Goal: Task Accomplishment & Management: Use online tool/utility

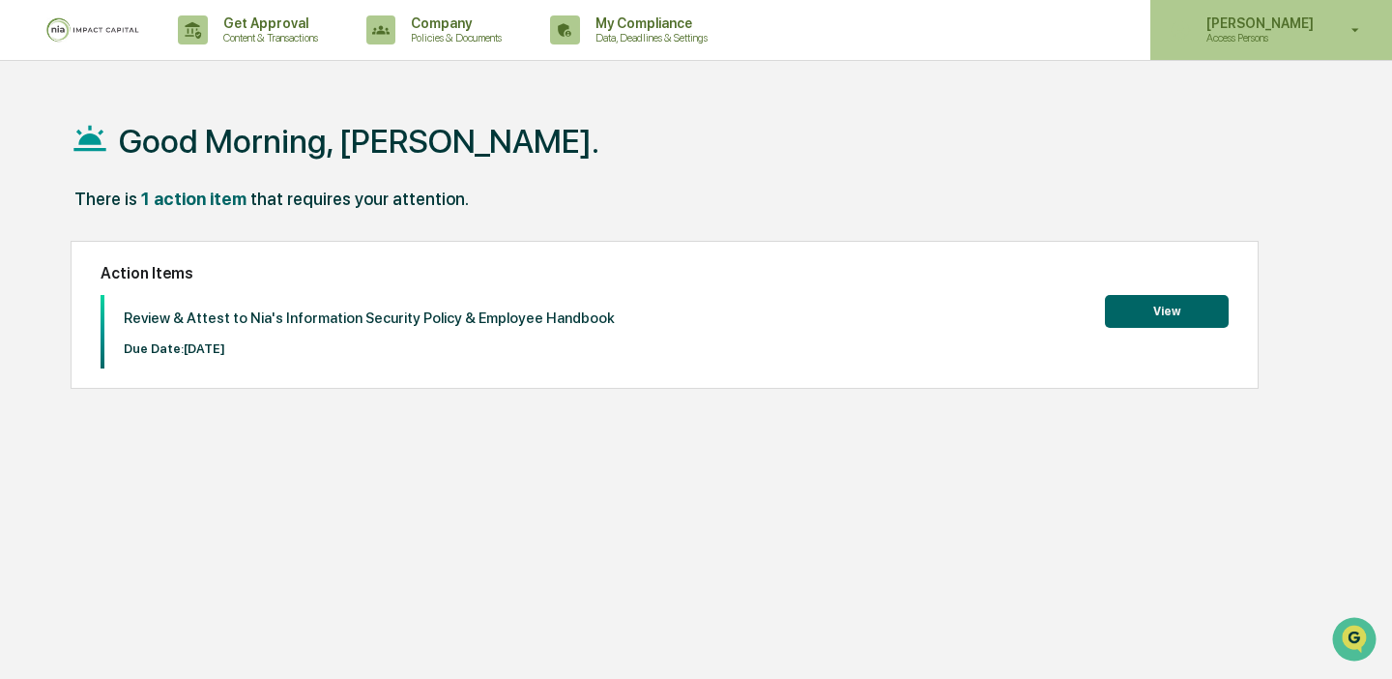
click at [1248, 35] on p "Access Persons" at bounding box center [1257, 38] width 132 height 14
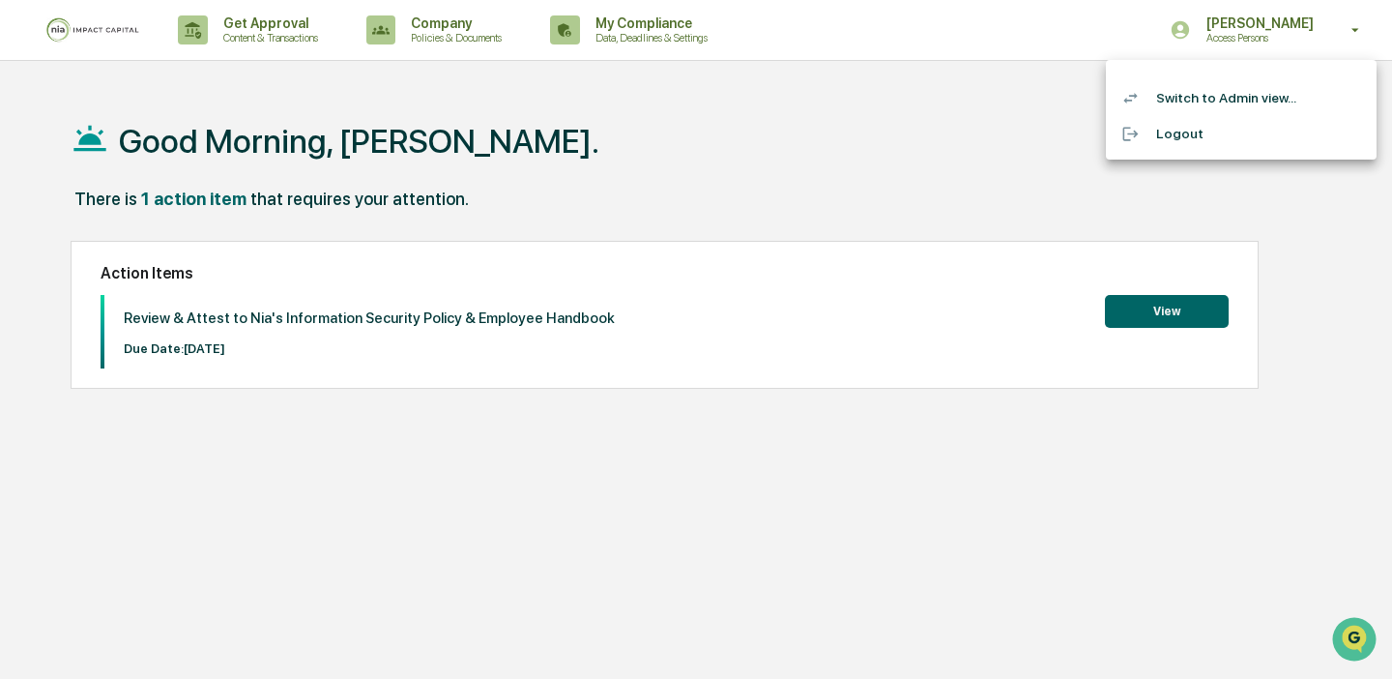
click at [1261, 102] on li "Switch to Admin view..." at bounding box center [1241, 98] width 271 height 36
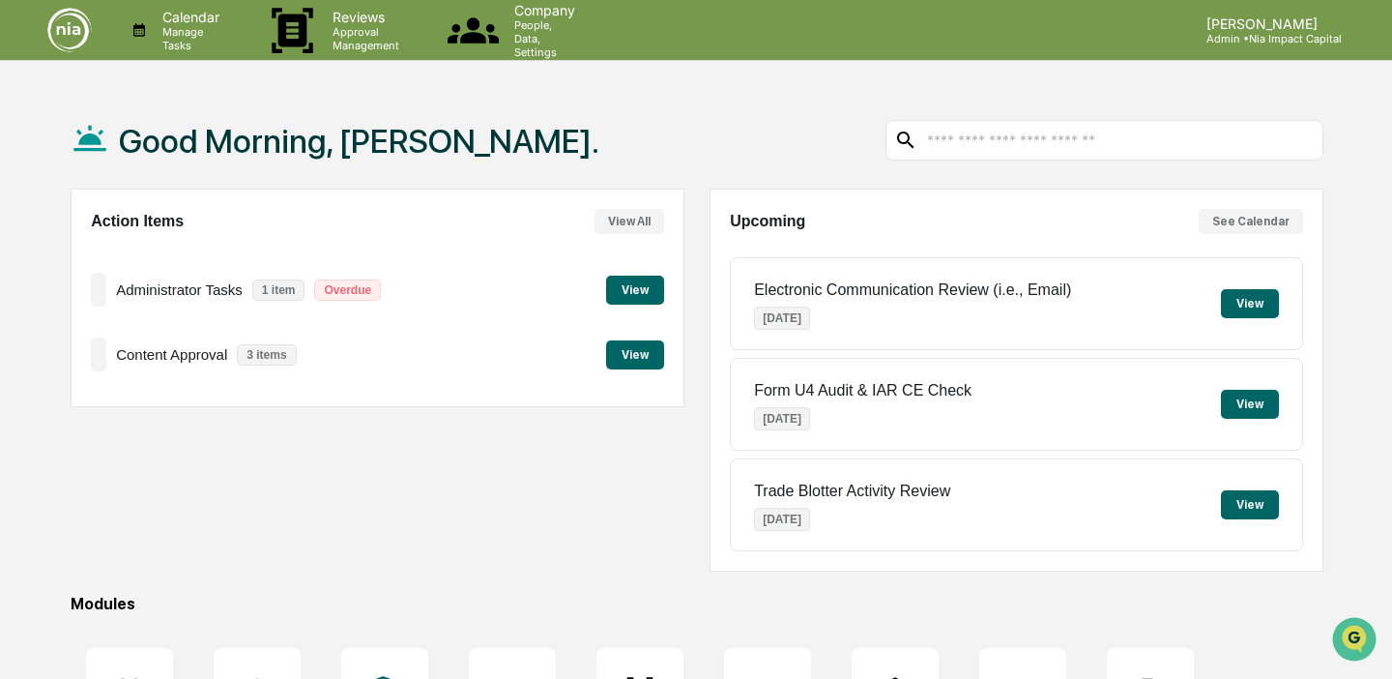
click at [646, 352] on button "View" at bounding box center [635, 354] width 58 height 29
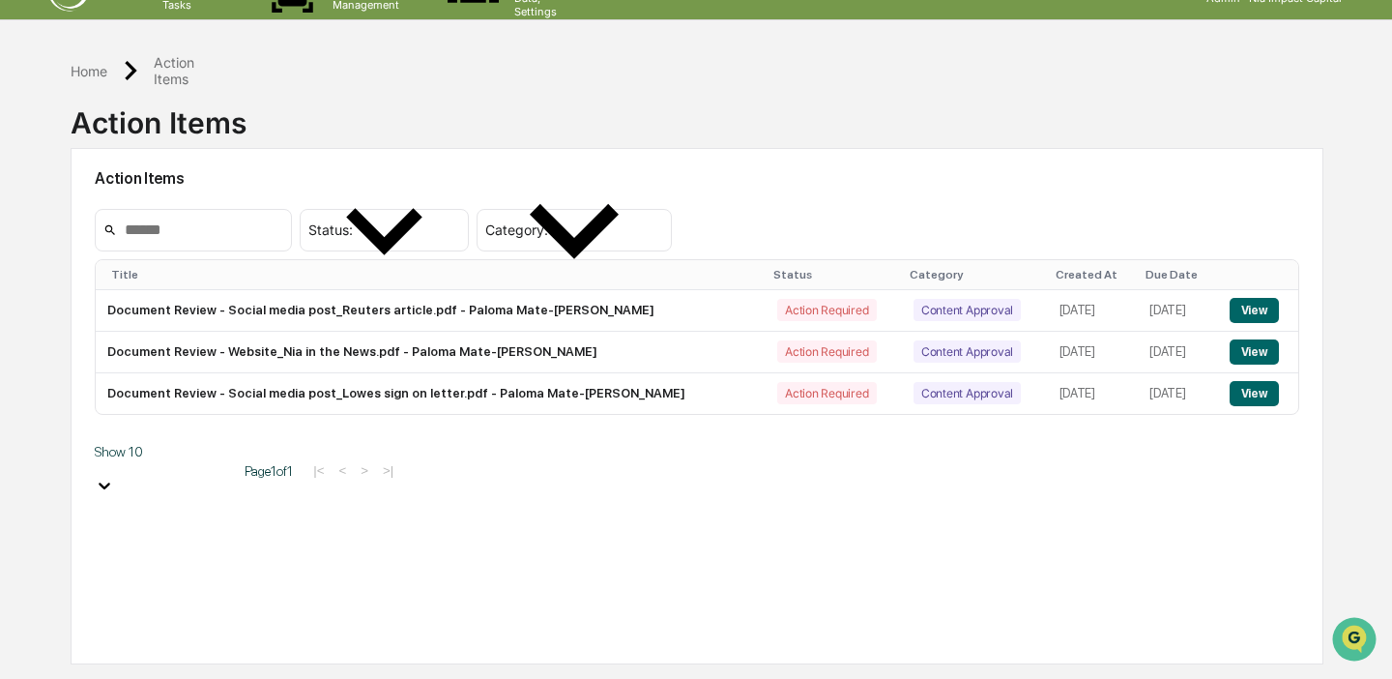
scroll to position [92, 0]
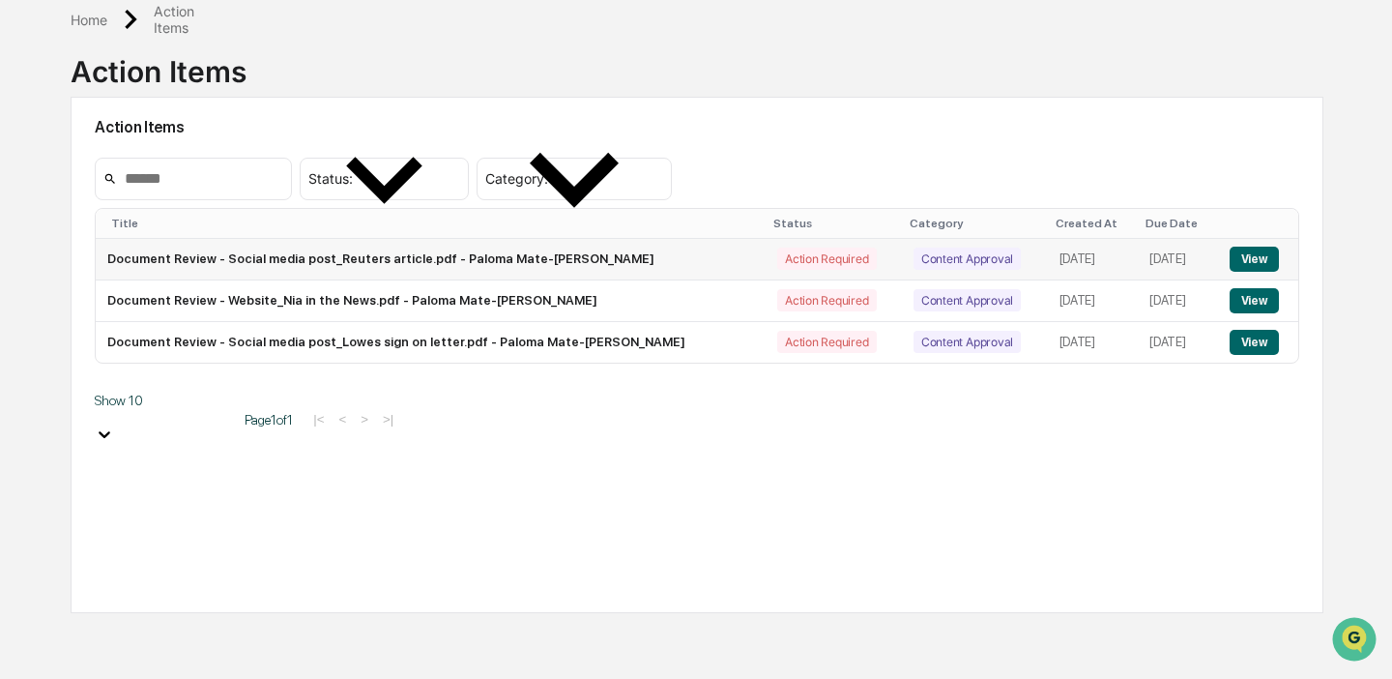
click at [1244, 254] on button "View" at bounding box center [1254, 259] width 49 height 25
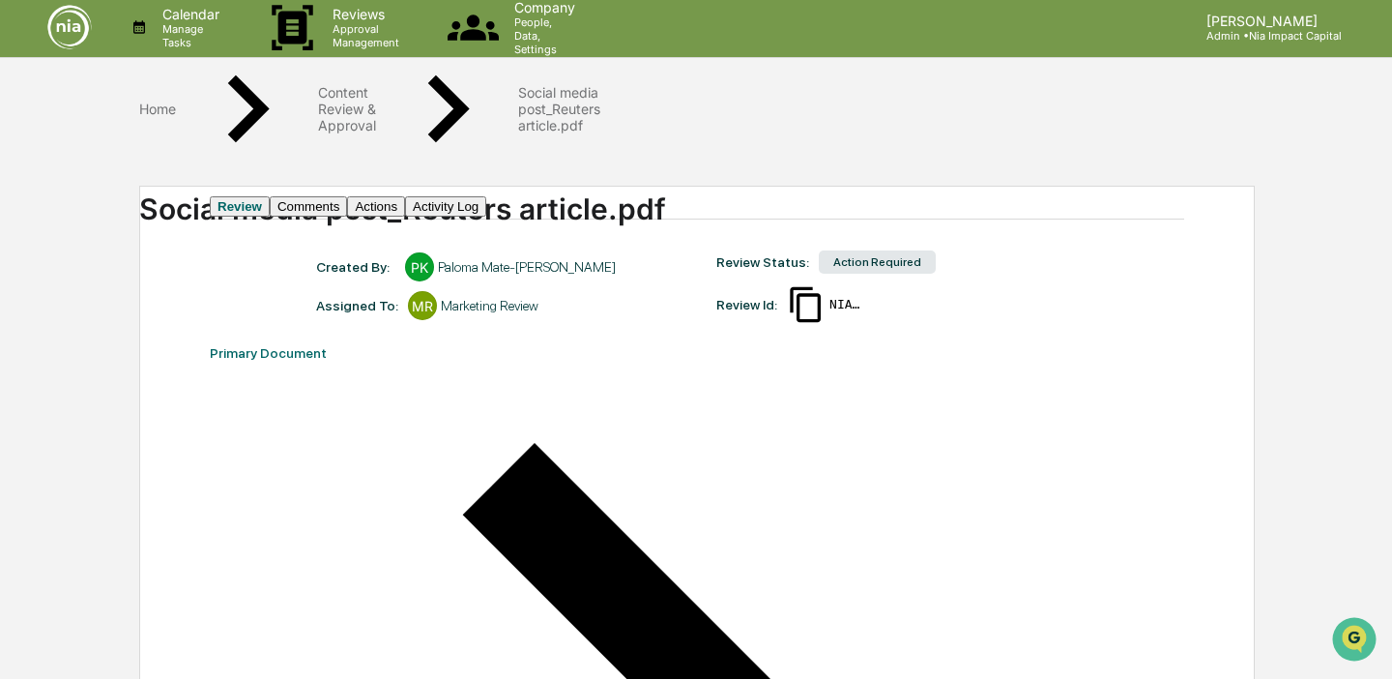
scroll to position [7, 0]
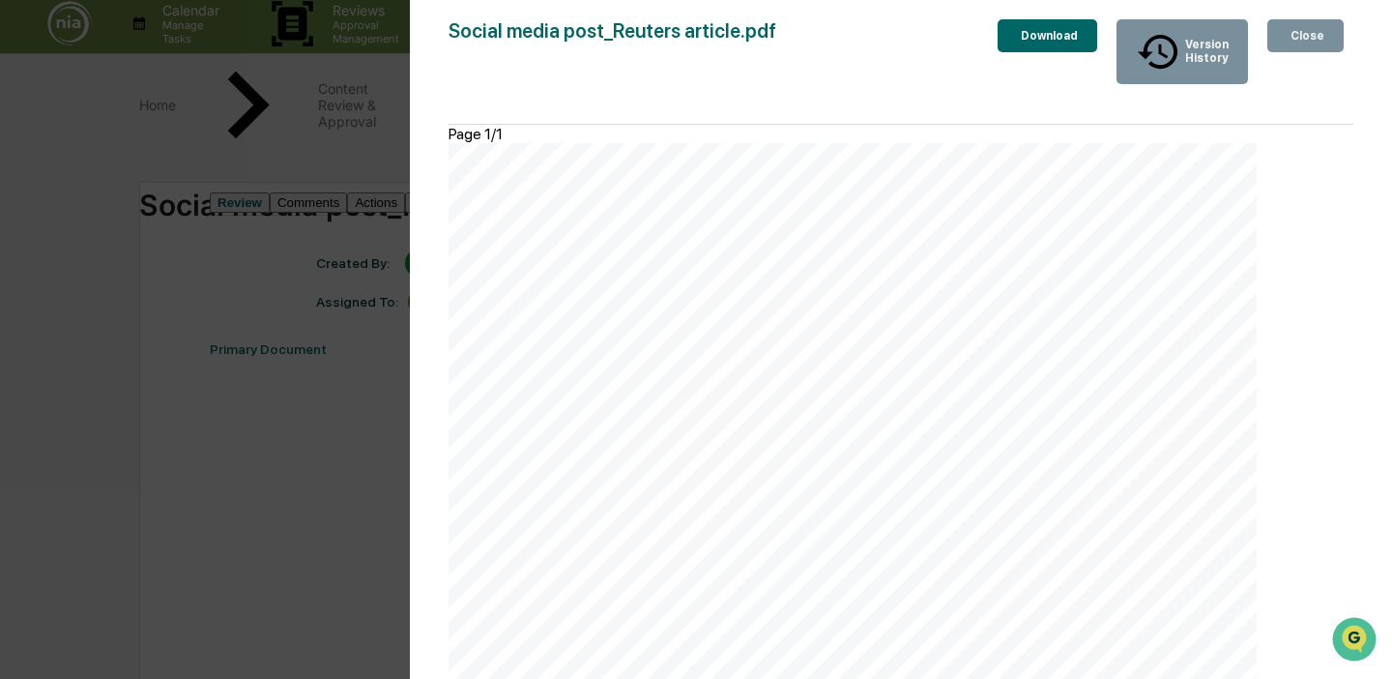
click at [1287, 36] on icon "button" at bounding box center [1287, 36] width 0 height 0
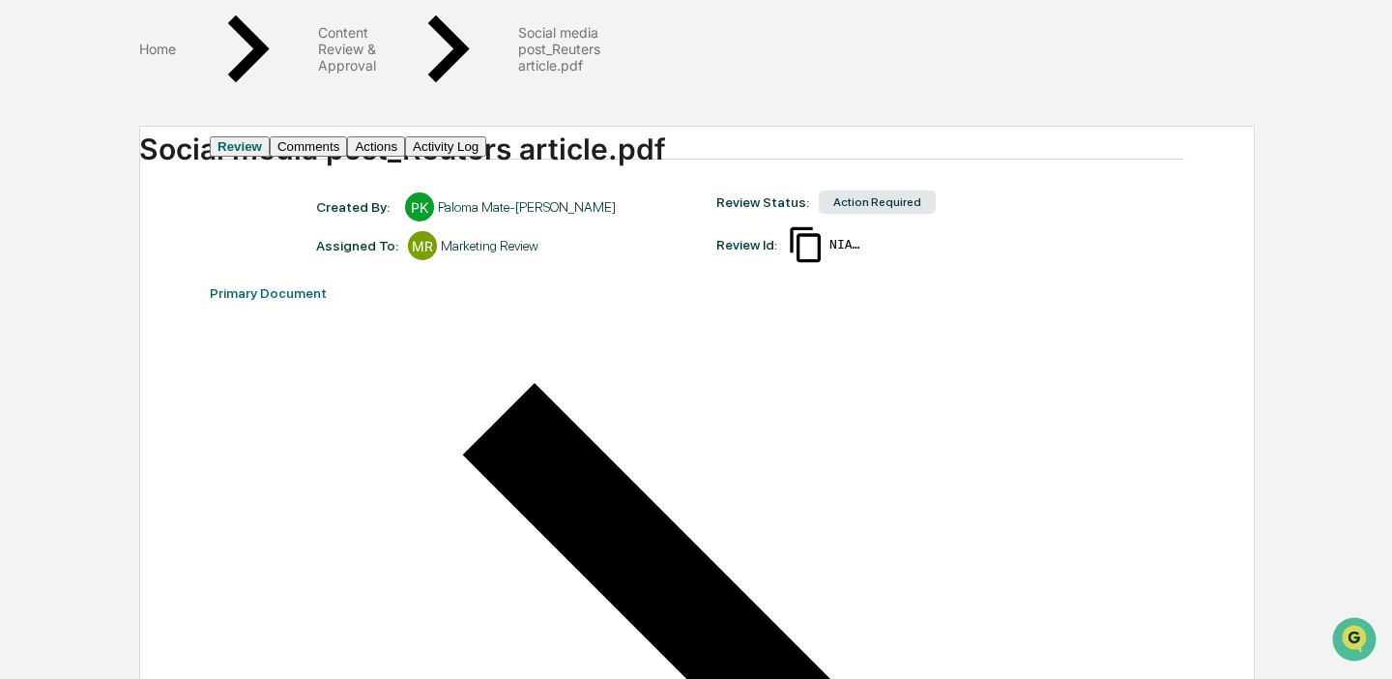
scroll to position [0, 0]
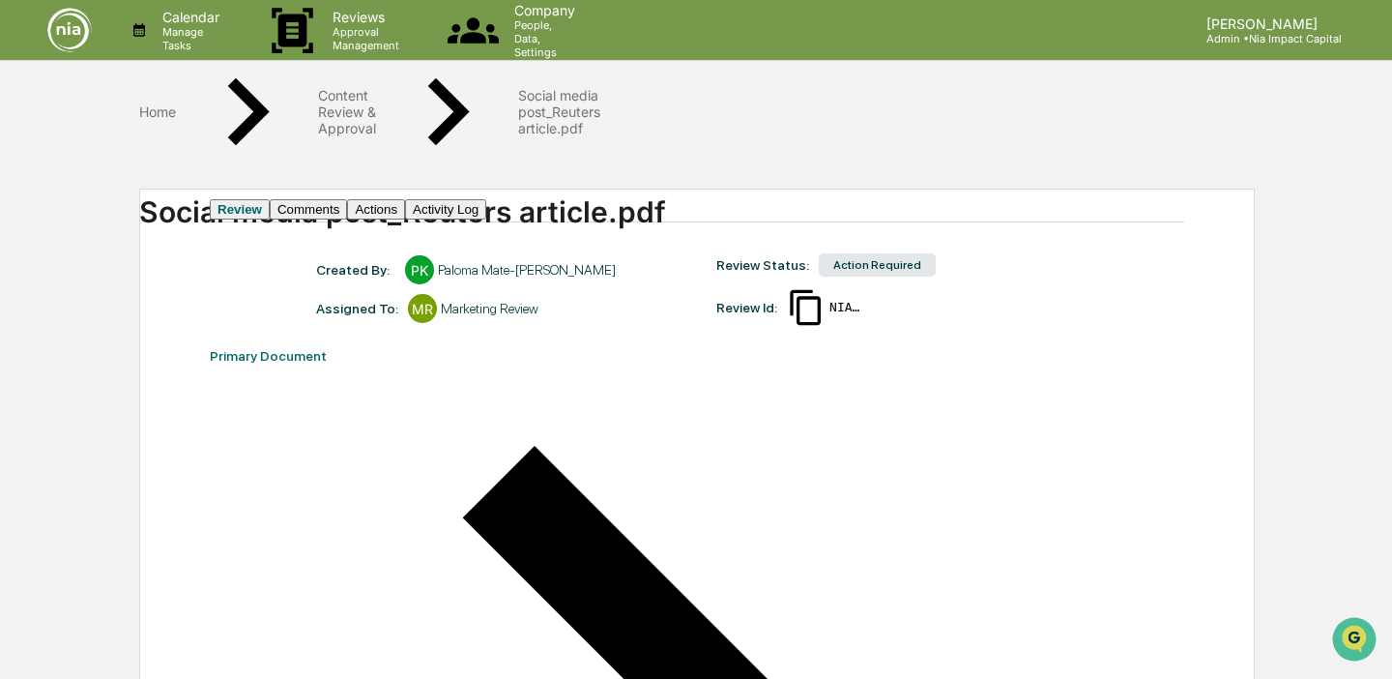
click at [347, 216] on button "Comments" at bounding box center [308, 209] width 77 height 20
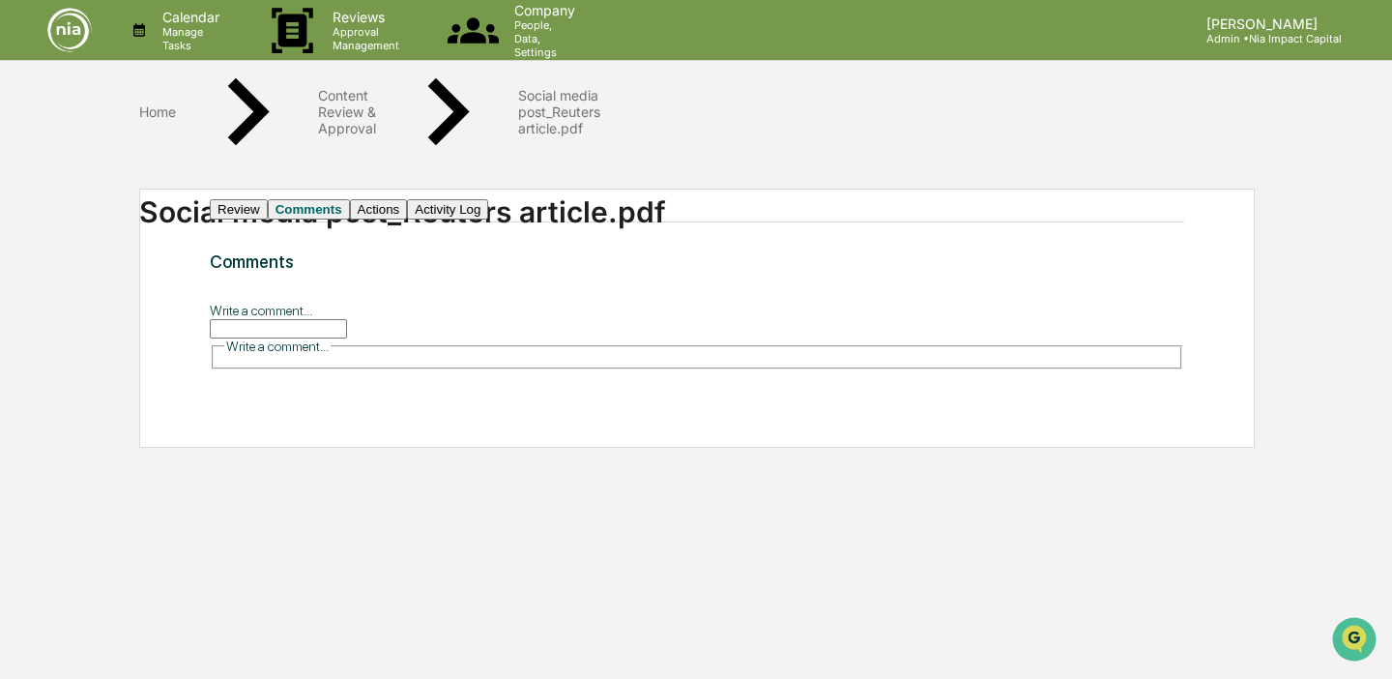
click at [347, 338] on input "Write a comment..." at bounding box center [278, 328] width 137 height 19
